Goal: Task Accomplishment & Management: Use online tool/utility

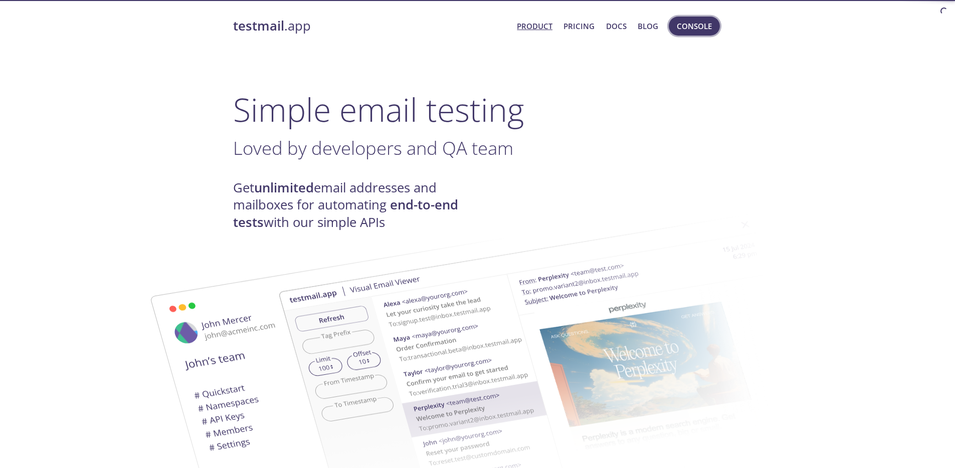
click at [685, 24] on span "Console" at bounding box center [694, 26] width 35 height 13
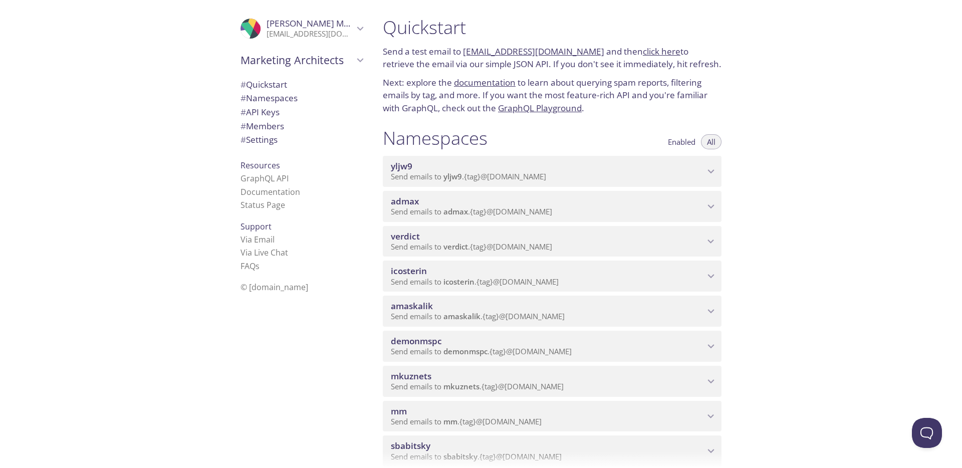
click at [477, 211] on span "Send emails to admax . {tag} @[DOMAIN_NAME]" at bounding box center [471, 211] width 161 height 10
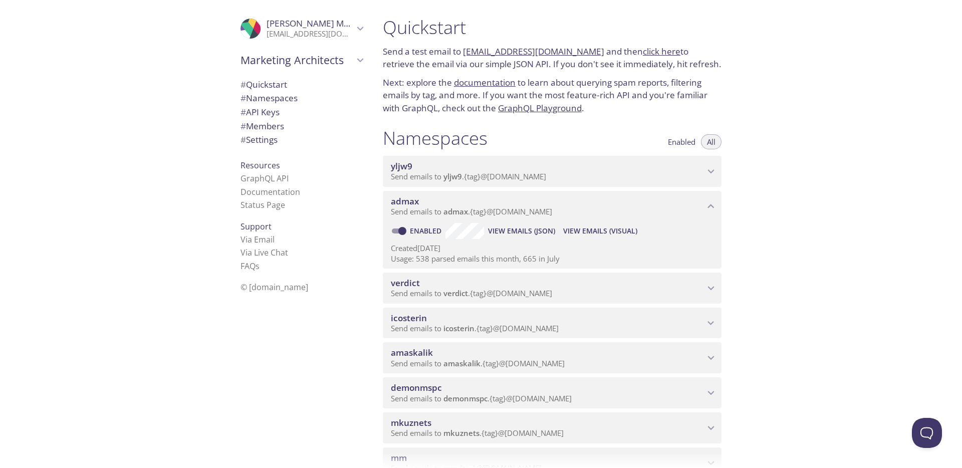
click at [586, 228] on span "View Emails (Visual)" at bounding box center [600, 231] width 74 height 12
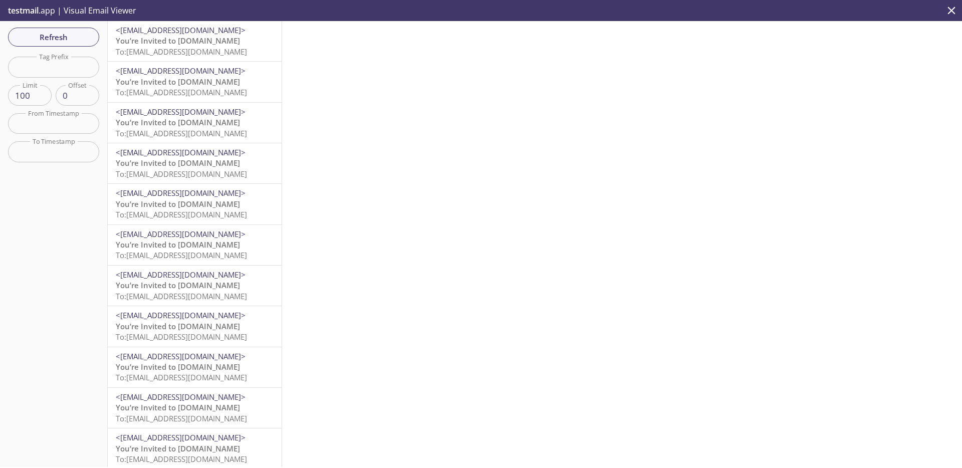
click at [216, 50] on span "To: [EMAIL_ADDRESS][DOMAIN_NAME]" at bounding box center [181, 52] width 131 height 10
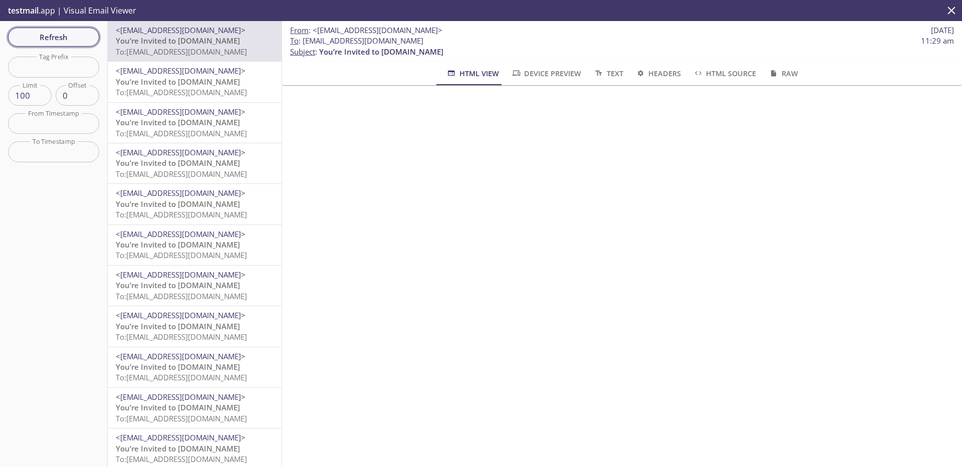
click at [80, 38] on span "Refresh" at bounding box center [53, 37] width 75 height 13
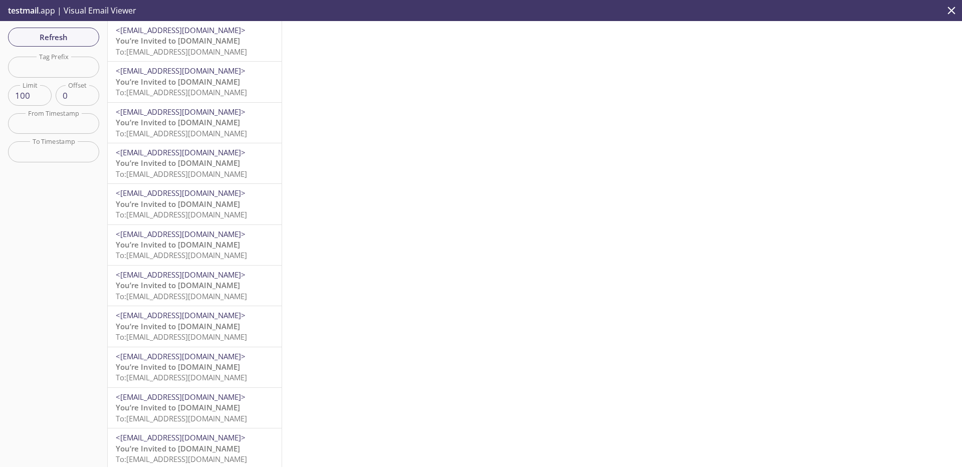
click at [215, 44] on p "You’re Invited to [DOMAIN_NAME] To: [EMAIL_ADDRESS][DOMAIN_NAME]" at bounding box center [195, 47] width 158 height 22
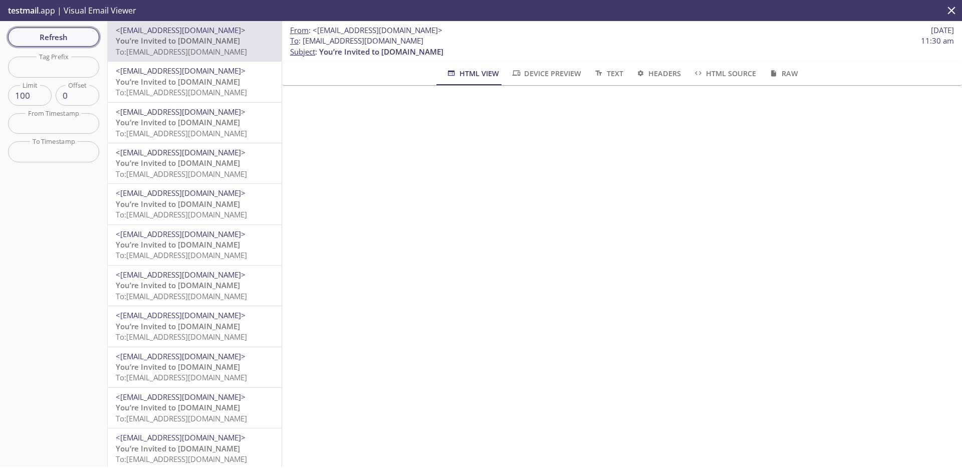
click at [68, 36] on span "Refresh" at bounding box center [53, 37] width 75 height 13
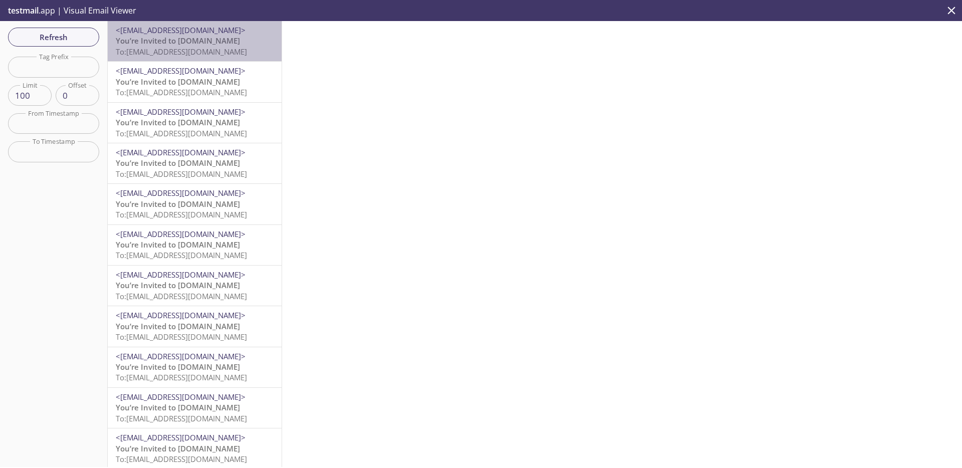
click at [222, 38] on p "You’re Invited to [DOMAIN_NAME] To: [EMAIL_ADDRESS][DOMAIN_NAME]" at bounding box center [195, 47] width 158 height 22
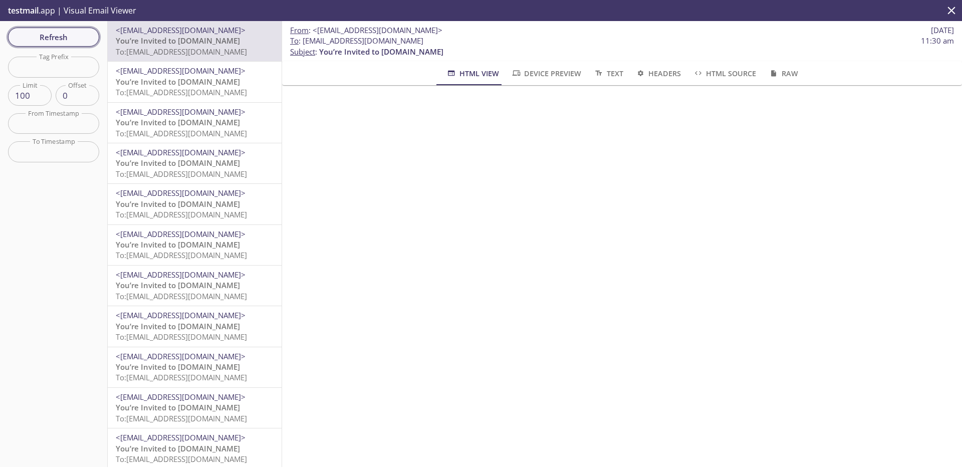
click at [83, 31] on span "Refresh" at bounding box center [53, 37] width 75 height 13
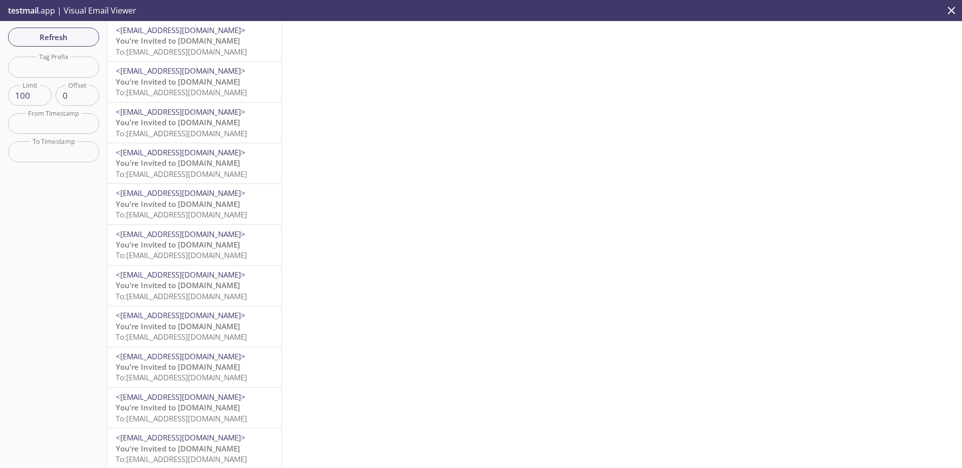
click at [199, 39] on span "You’re Invited to [DOMAIN_NAME]" at bounding box center [178, 41] width 124 height 10
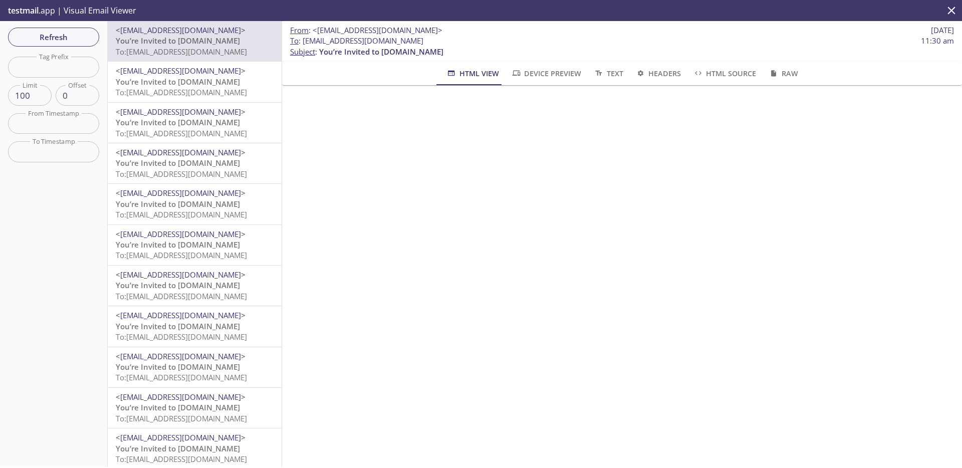
click at [194, 83] on span "You’re Invited to [DOMAIN_NAME]" at bounding box center [178, 82] width 124 height 10
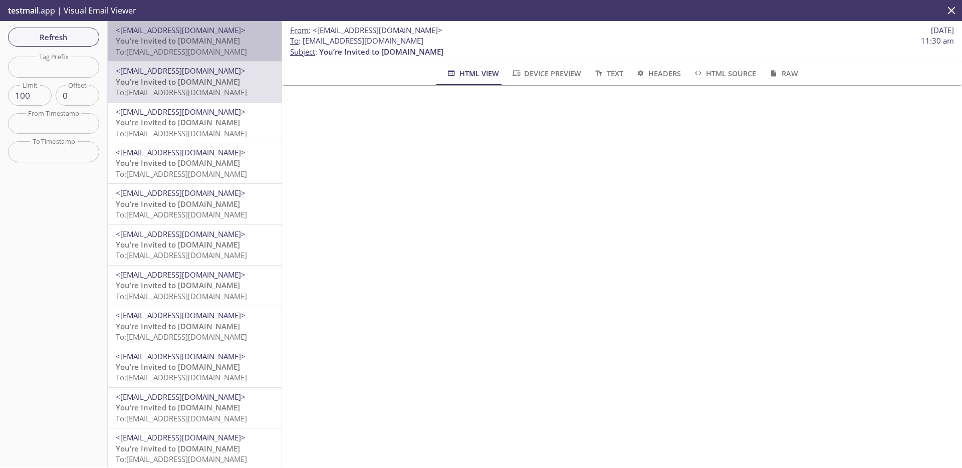
click at [227, 53] on span "To: [EMAIL_ADDRESS][DOMAIN_NAME]" at bounding box center [181, 52] width 131 height 10
